Goal: Find specific page/section: Find specific page/section

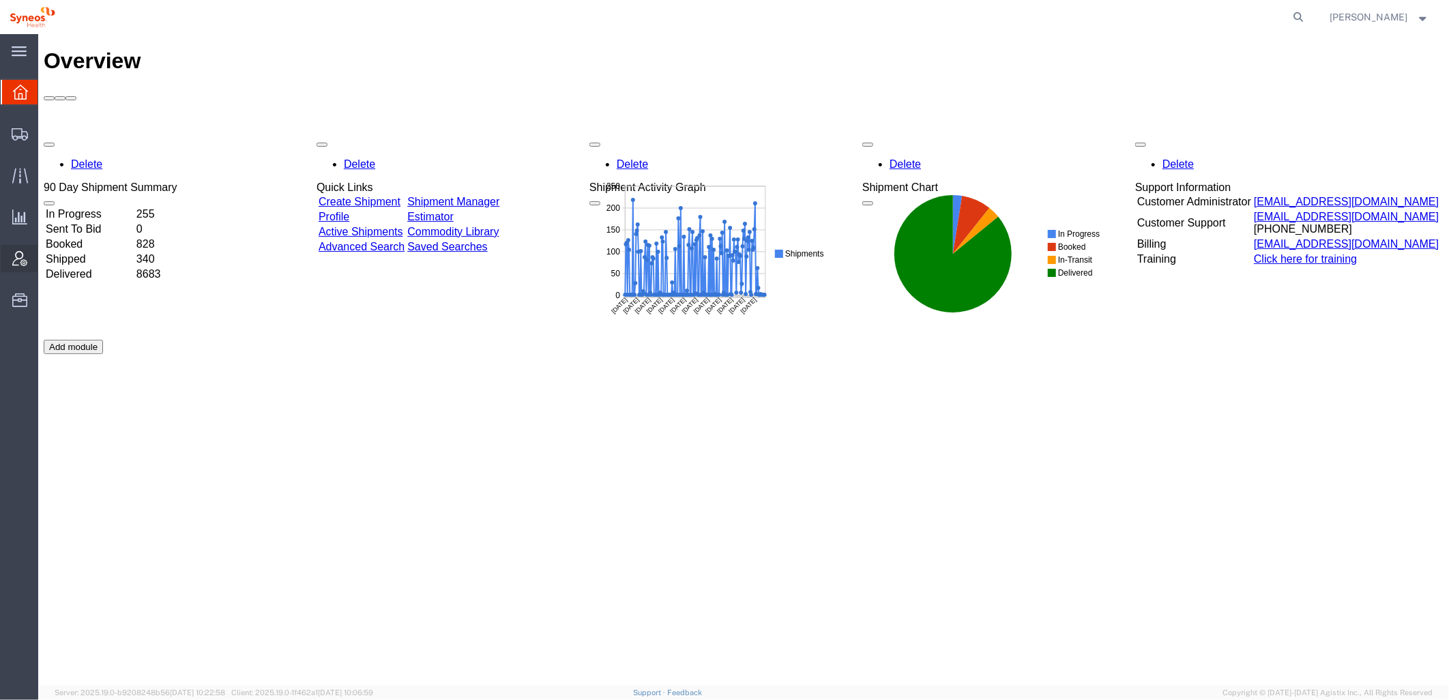
click at [25, 252] on icon at bounding box center [19, 258] width 15 height 15
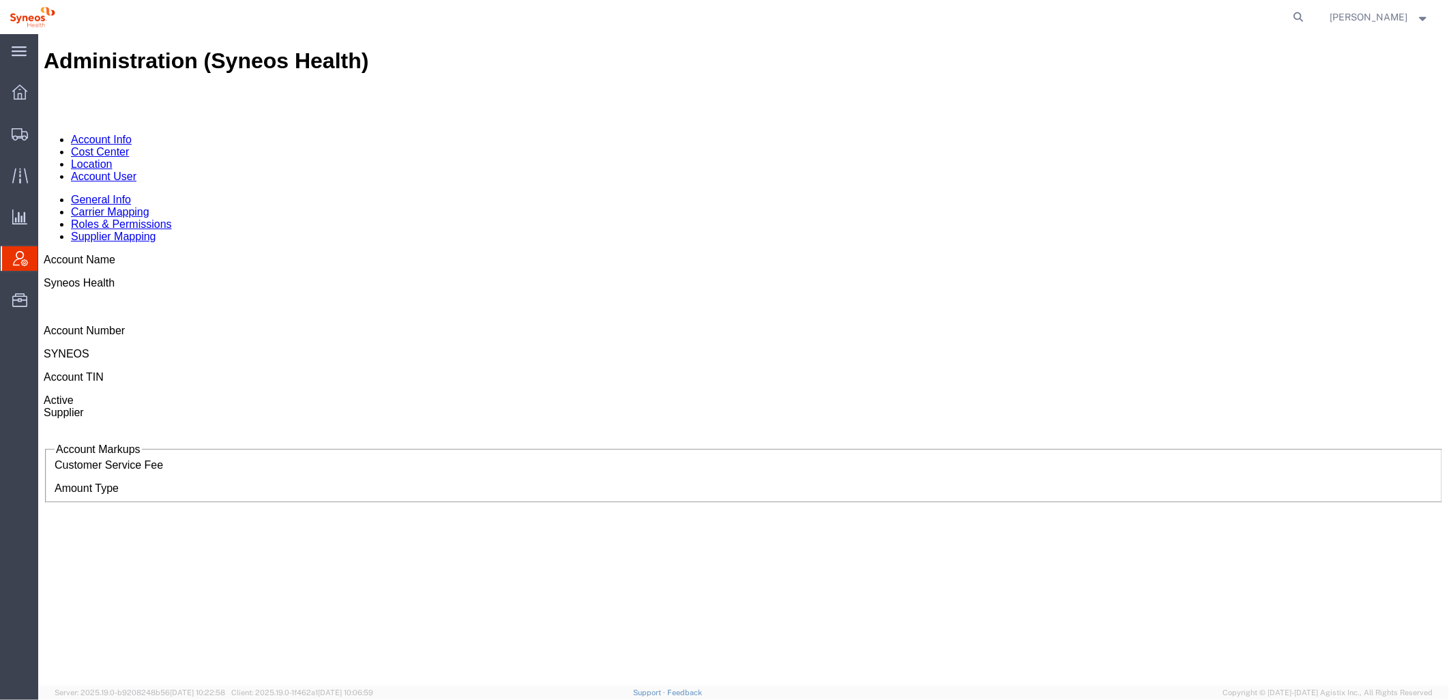
click at [112, 158] on link "Location" at bounding box center [91, 164] width 42 height 12
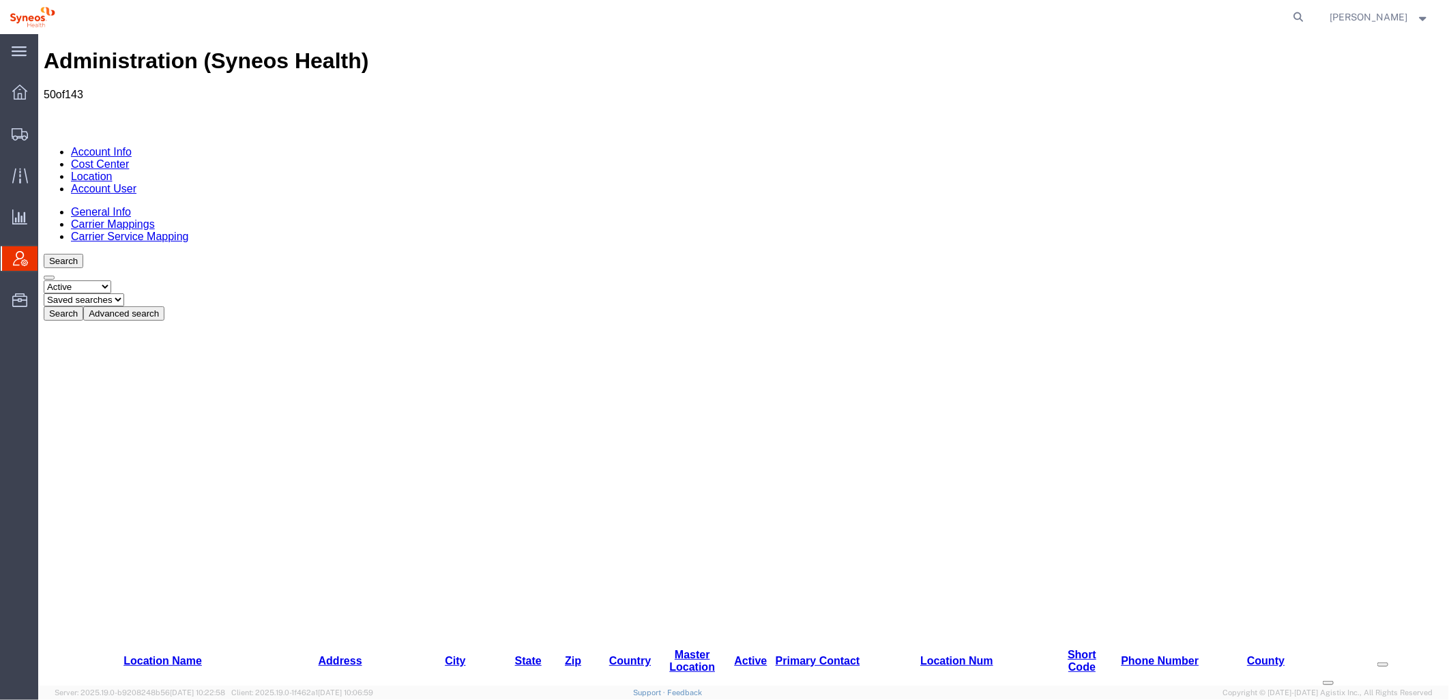
click at [164, 306] on button "Advanced search" at bounding box center [123, 313] width 81 height 14
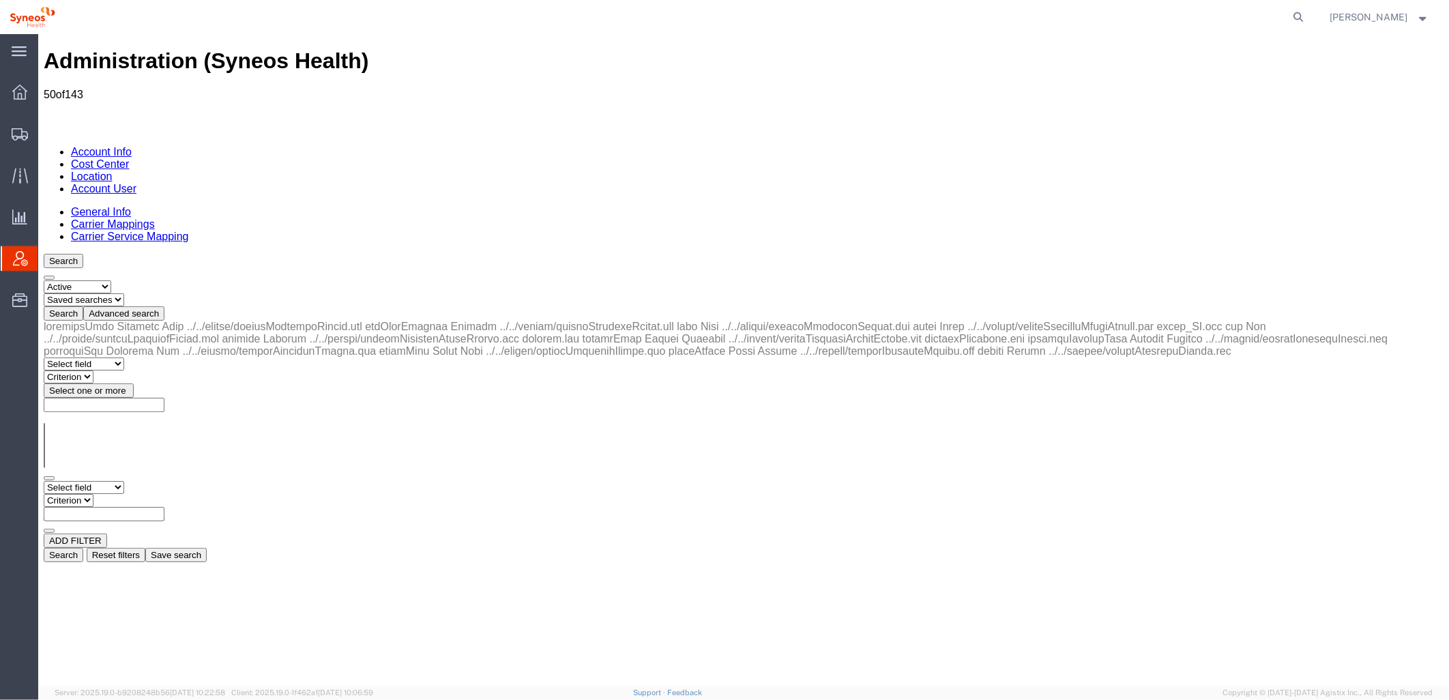
click at [123, 480] on select "Select field Address [GEOGRAPHIC_DATA] Location Name Location Num Master Locati…" at bounding box center [83, 486] width 80 height 13
click at [105, 280] on select "Select status Active All Inactive" at bounding box center [77, 286] width 68 height 13
drag, startPoint x: 474, startPoint y: 138, endPoint x: 387, endPoint y: 106, distance: 93.0
click at [473, 253] on div "Search Select status Active All Inactive Saved searches Search Advanced search …" at bounding box center [743, 407] width 1400 height 308
click at [136, 182] on link "Account User" at bounding box center [102, 188] width 65 height 12
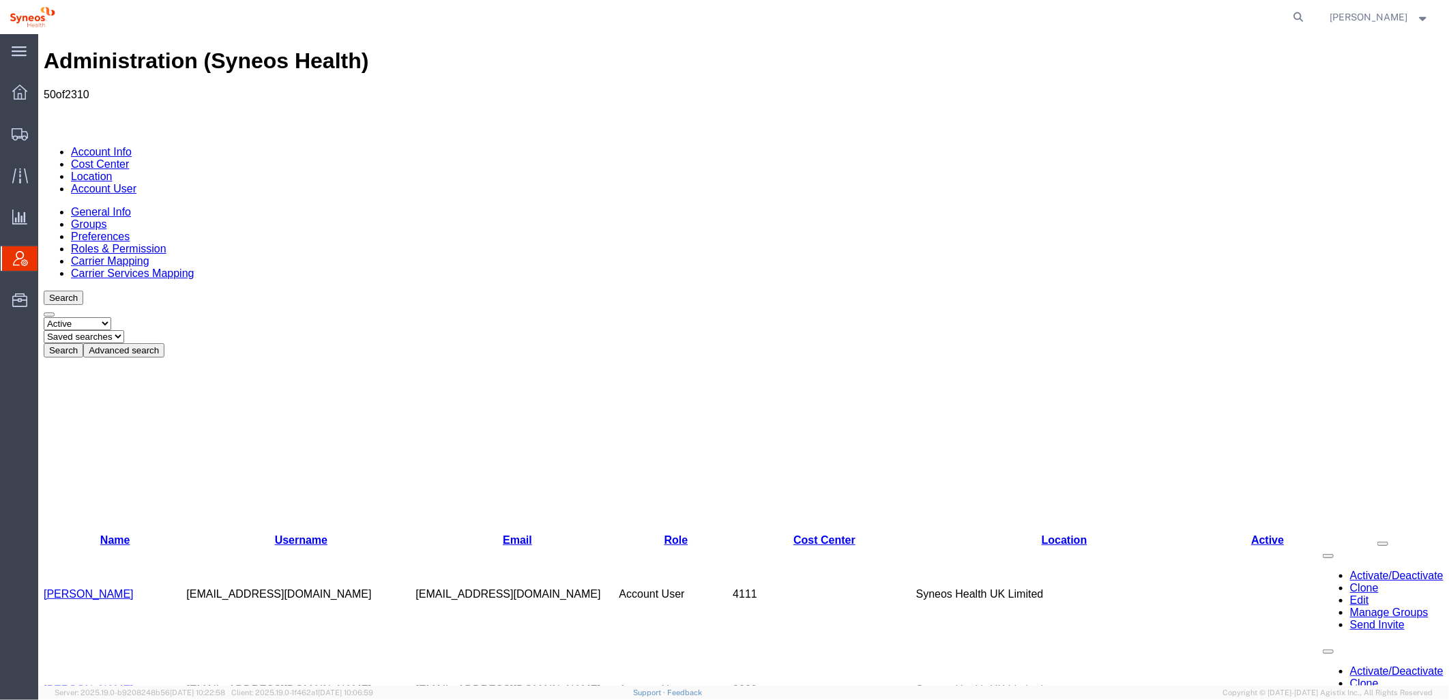
click at [123, 329] on select "Saved searches" at bounding box center [83, 335] width 80 height 13
click at [27, 156] on ul "Overview Shipments Shipment Manager Create Shipment Create from Template Estima…" at bounding box center [19, 203] width 38 height 250
click at [164, 342] on button "Advanced search" at bounding box center [123, 349] width 81 height 14
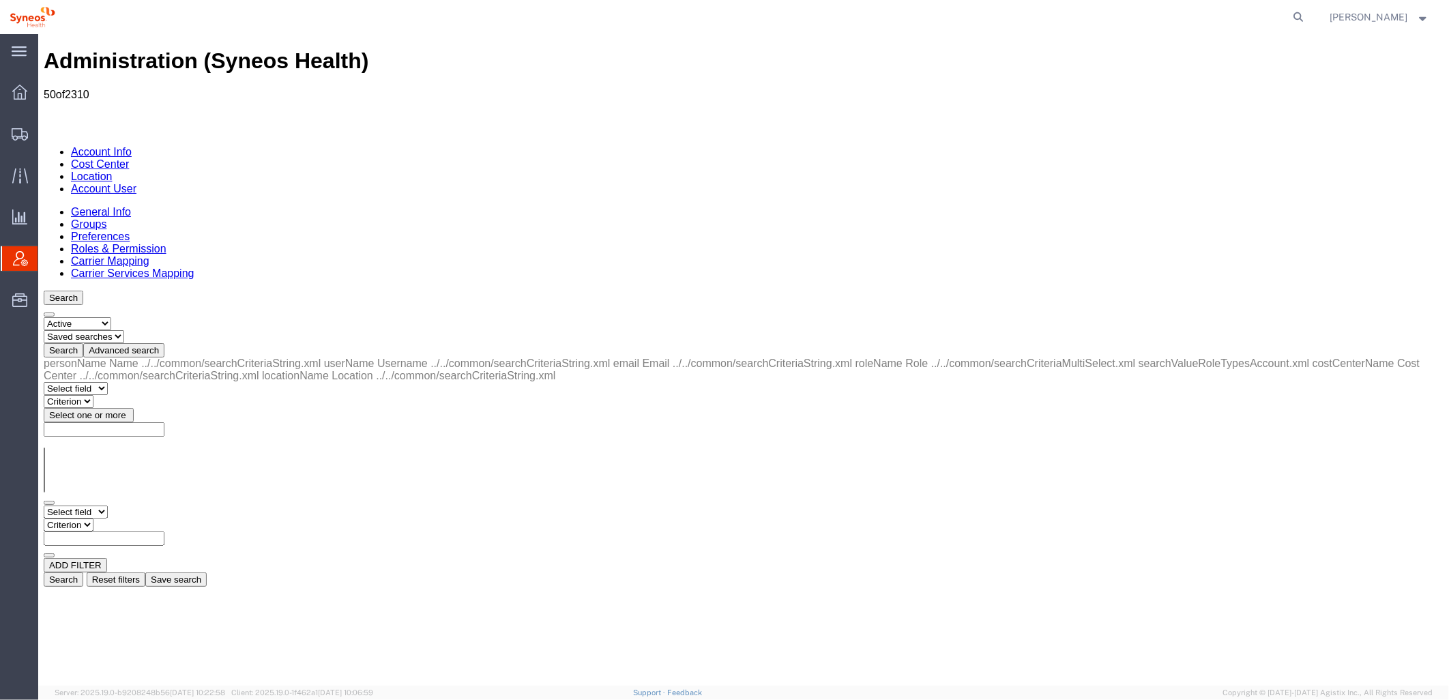
click at [107, 505] on select "Select field Cost Center Email Location Name Role Username" at bounding box center [75, 511] width 64 height 13
select select "locationName"
click at [43, 505] on select "Select field Cost Center Email Location Name Role Username" at bounding box center [75, 511] width 64 height 13
click at [125, 518] on select "Criterion contains does not contain is is blank is not blank starts with" at bounding box center [84, 524] width 82 height 13
select select "contains"
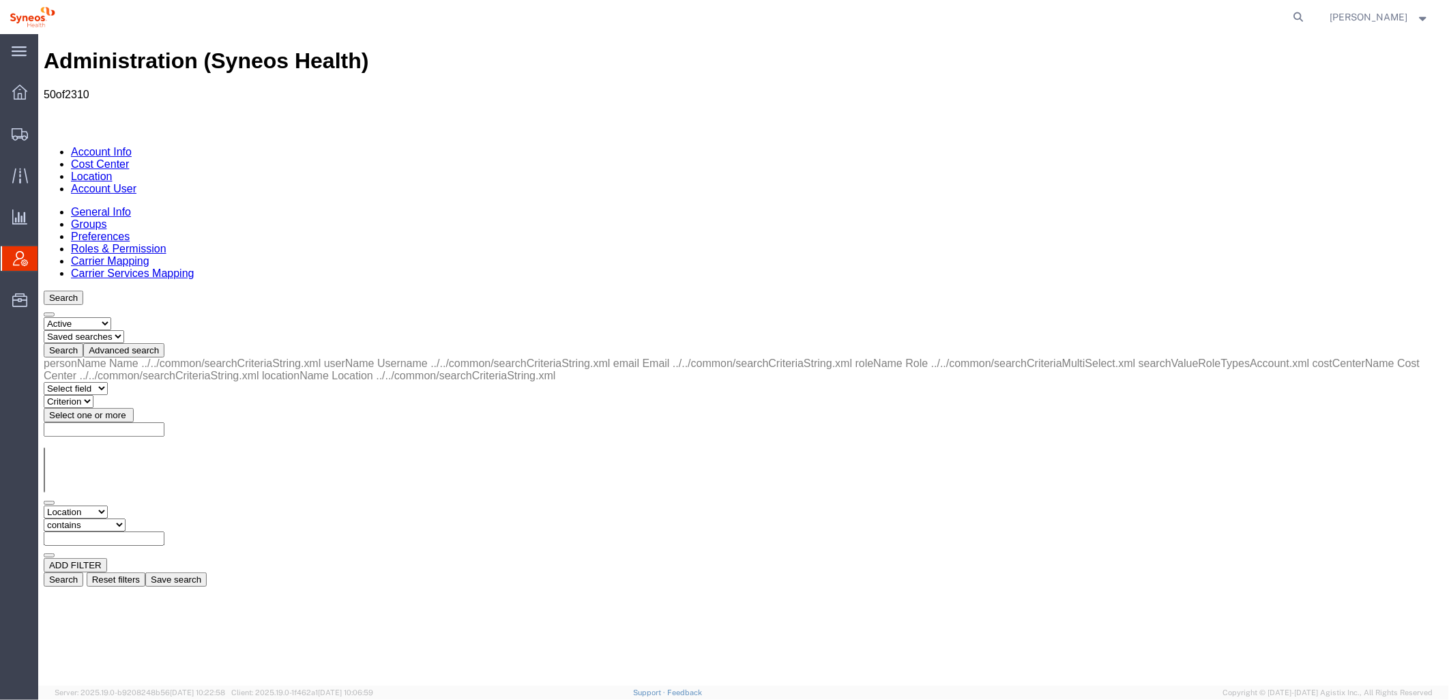
click at [125, 518] on select "Criterion contains does not contain is is blank is not blank starts with" at bounding box center [84, 524] width 82 height 13
click at [164, 531] on input "text" at bounding box center [103, 538] width 121 height 14
type input "zdnu"
click at [83, 572] on button "Search" at bounding box center [63, 579] width 40 height 14
